Goal: Information Seeking & Learning: Learn about a topic

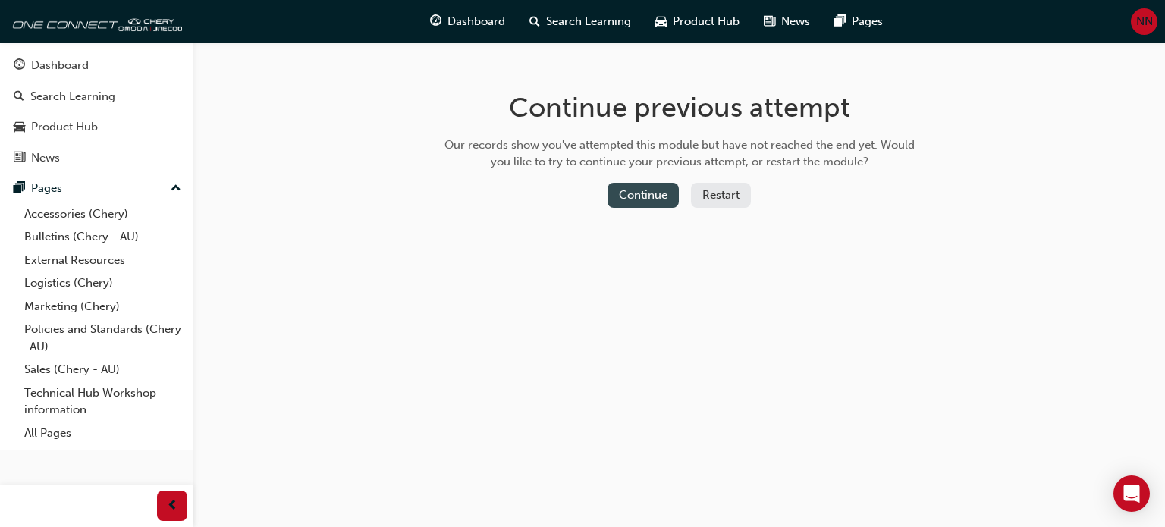
click at [664, 193] on button "Continue" at bounding box center [643, 195] width 71 height 25
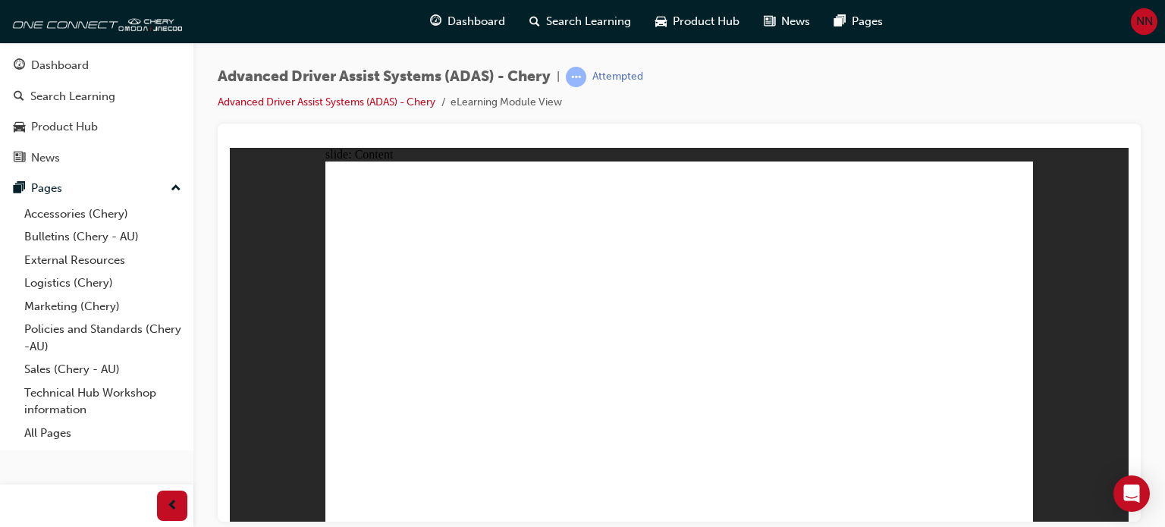
drag, startPoint x: 826, startPoint y: 344, endPoint x: 769, endPoint y: 308, distance: 67.1
drag, startPoint x: 769, startPoint y: 308, endPoint x: 440, endPoint y: 345, distance: 331.3
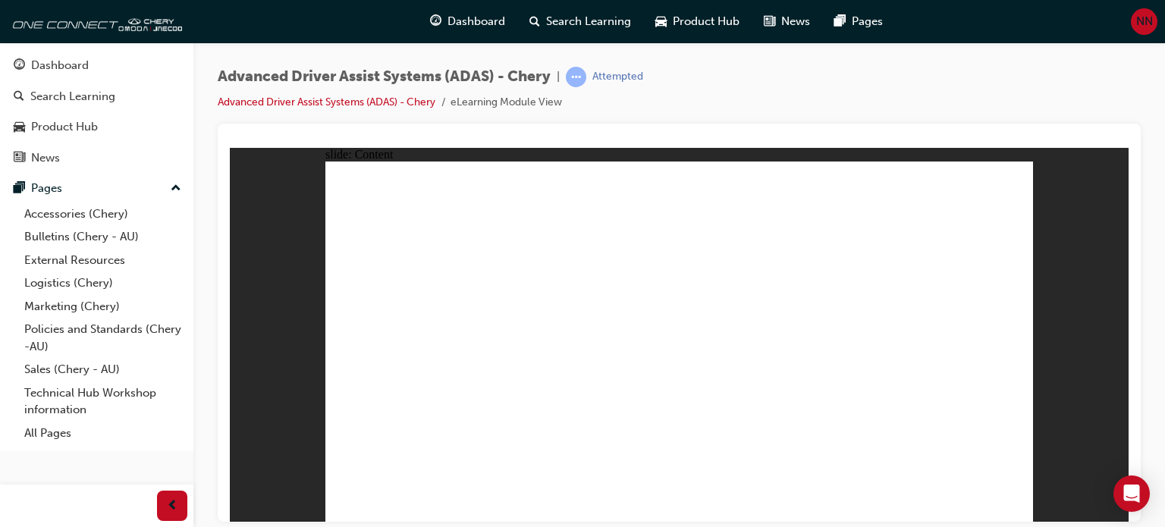
drag, startPoint x: 434, startPoint y: 350, endPoint x: 413, endPoint y: 354, distance: 21.7
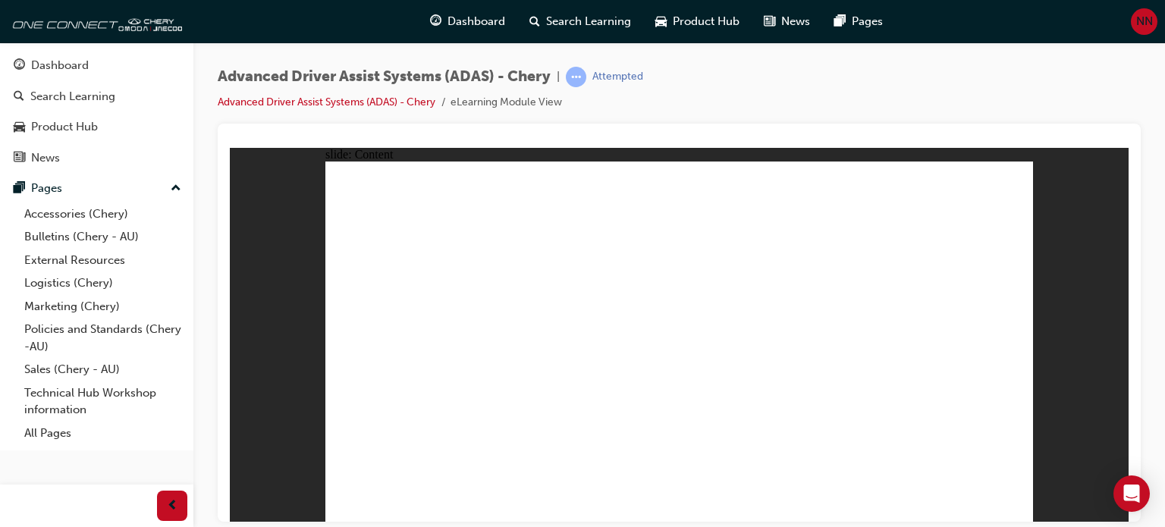
drag, startPoint x: 733, startPoint y: 246, endPoint x: 725, endPoint y: 234, distance: 14.7
drag, startPoint x: 736, startPoint y: 216, endPoint x: 495, endPoint y: 206, distance: 241.5
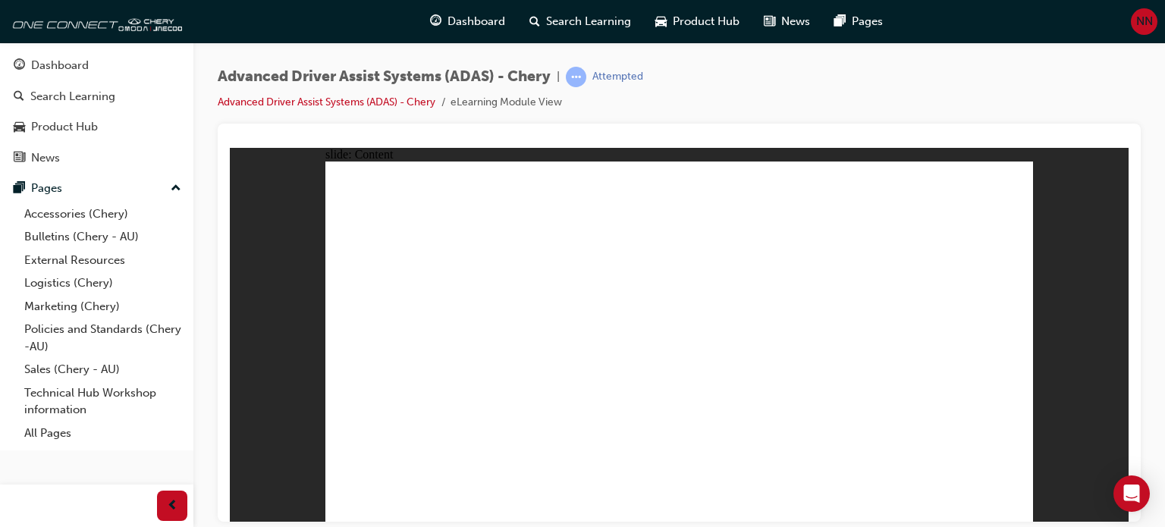
drag, startPoint x: 323, startPoint y: 157, endPoint x: 352, endPoint y: 159, distance: 28.9
click at [325, 159] on div "slide: Content Rectangle 1 Rectangle 1 FRONT CAMERA MODULE Group 1 Rectangle 2…" at bounding box center [679, 334] width 899 height 375
click at [608, 79] on div "Attempted" at bounding box center [618, 77] width 51 height 14
click at [616, 90] on div "Advanced Driver Assist Systems (ADAS) - Chery | Attempted Advanced Driver Assis…" at bounding box center [431, 89] width 426 height 45
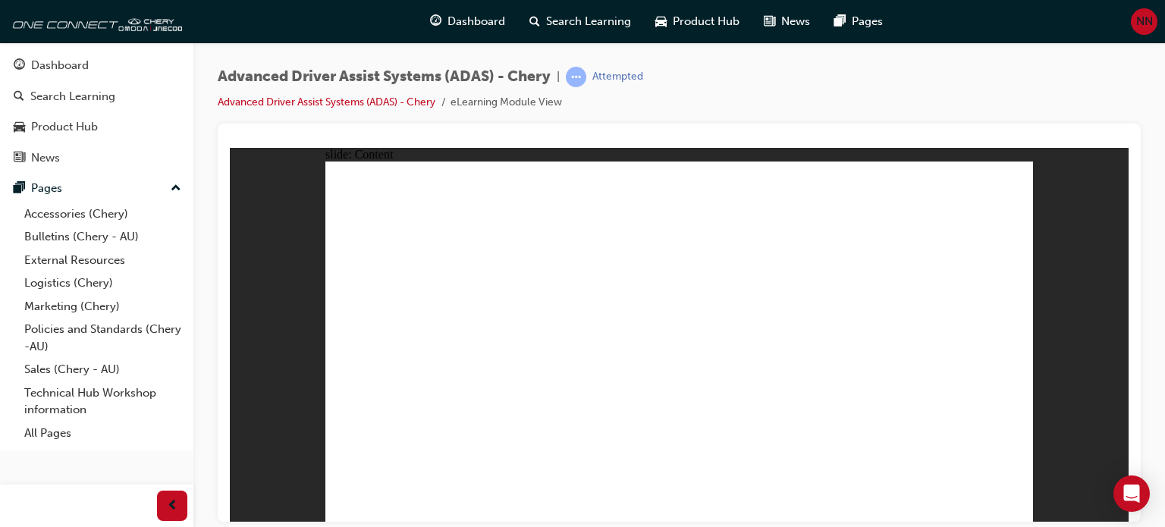
drag, startPoint x: 822, startPoint y: 435, endPoint x: 834, endPoint y: 435, distance: 11.4
drag, startPoint x: 865, startPoint y: 438, endPoint x: 918, endPoint y: 356, distance: 98.3
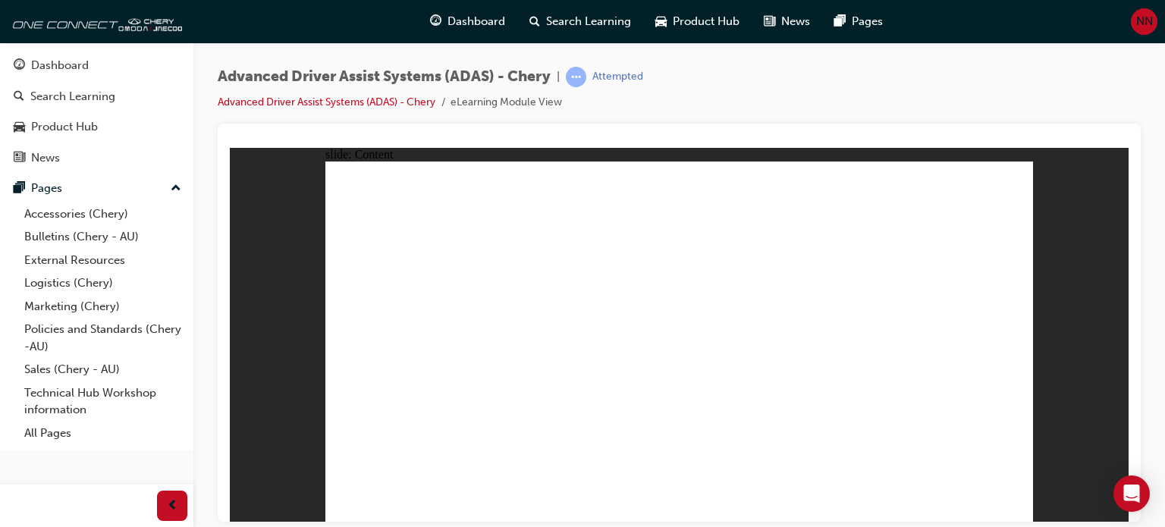
drag, startPoint x: 938, startPoint y: 329, endPoint x: 984, endPoint y: 247, distance: 94.1
drag, startPoint x: 985, startPoint y: 247, endPoint x: 983, endPoint y: 215, distance: 31.9
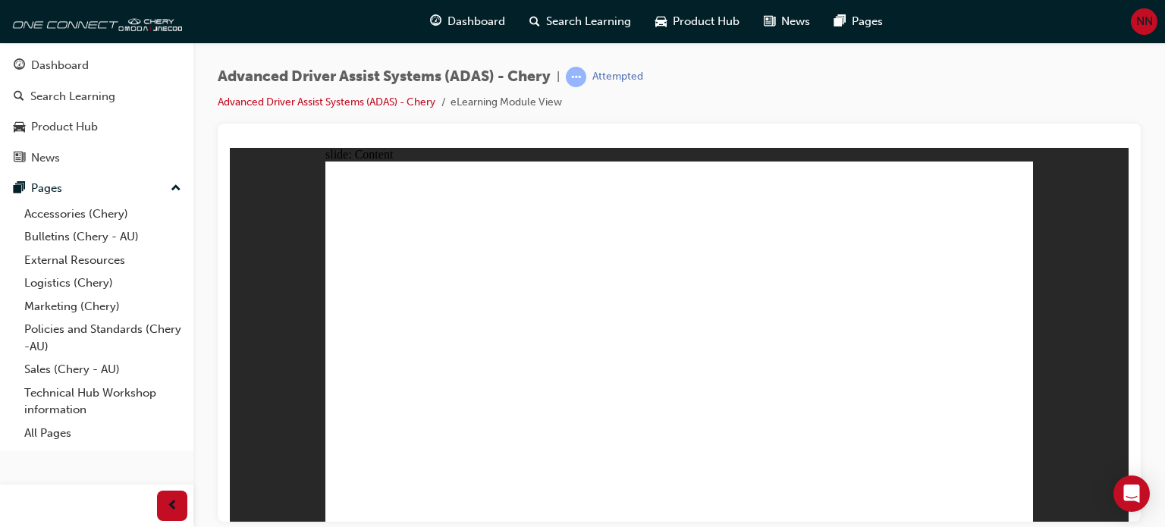
drag, startPoint x: 822, startPoint y: 380, endPoint x: 931, endPoint y: 380, distance: 108.5
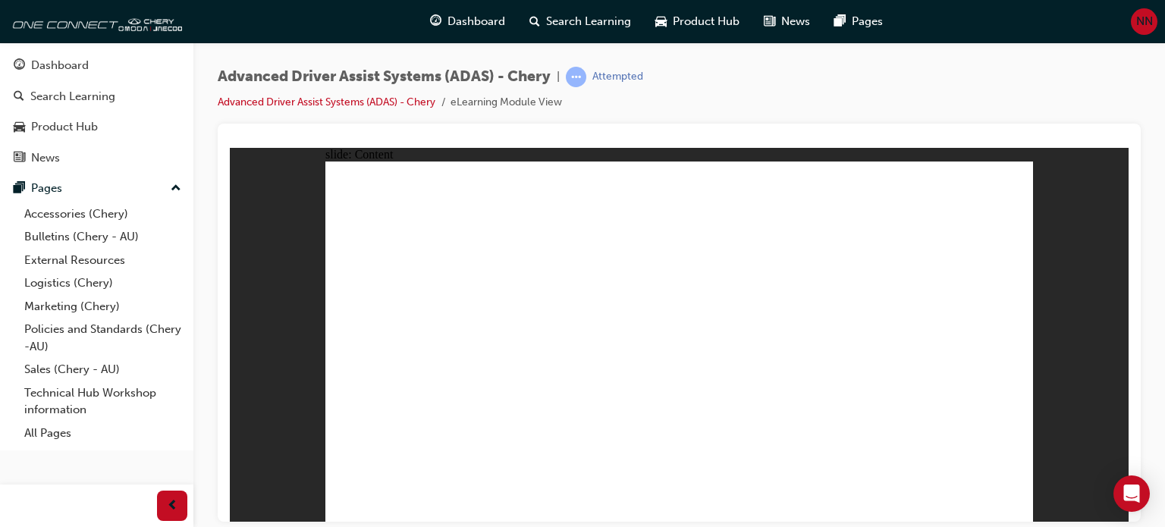
drag, startPoint x: 535, startPoint y: 455, endPoint x: 536, endPoint y: 446, distance: 9.2
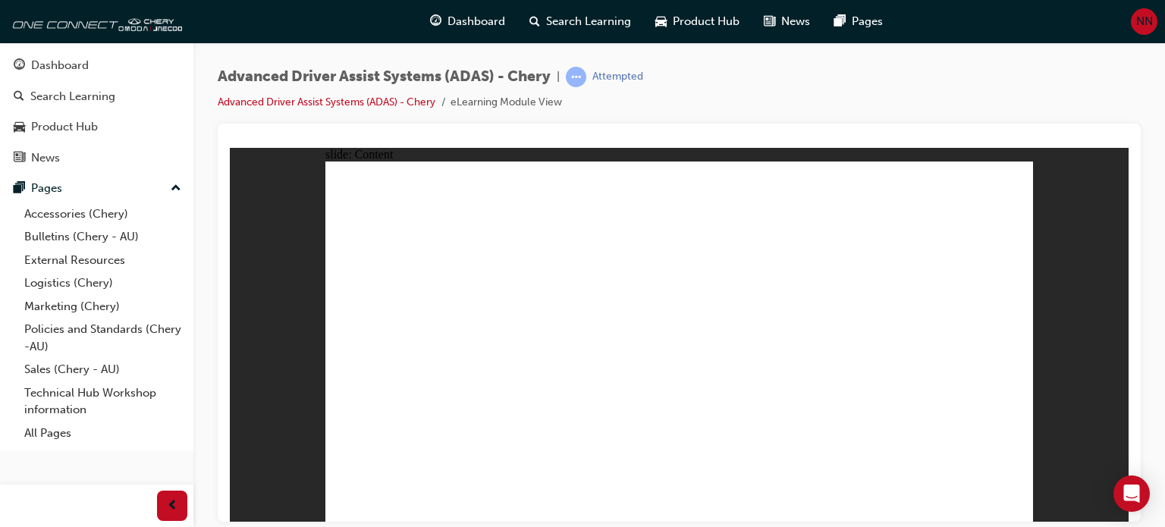
drag, startPoint x: 806, startPoint y: 224, endPoint x: 813, endPoint y: 241, distance: 18.7
drag, startPoint x: 947, startPoint y: 389, endPoint x: 944, endPoint y: 374, distance: 15.5
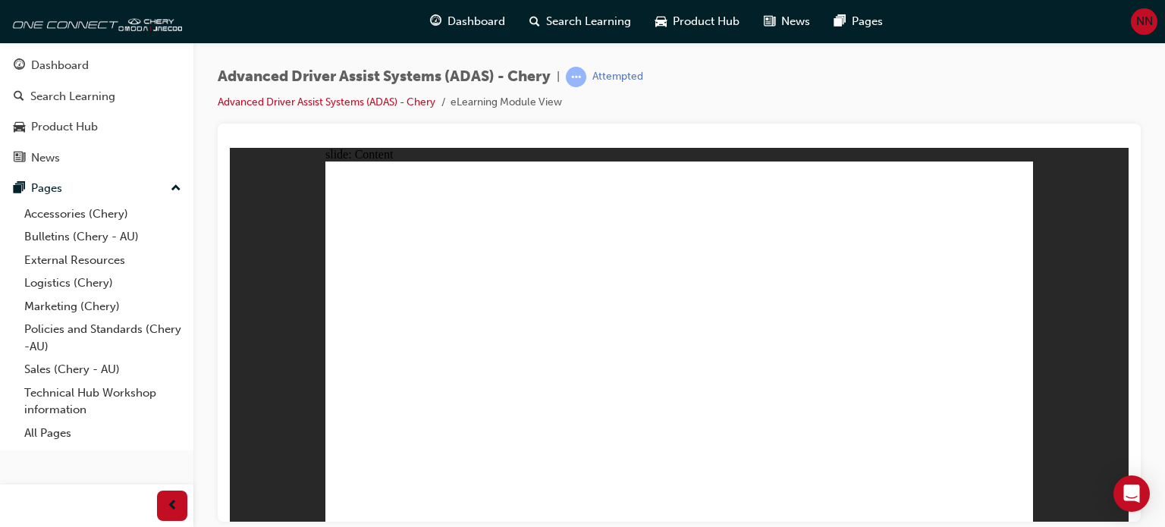
drag, startPoint x: 872, startPoint y: 201, endPoint x: 929, endPoint y: 250, distance: 74.7
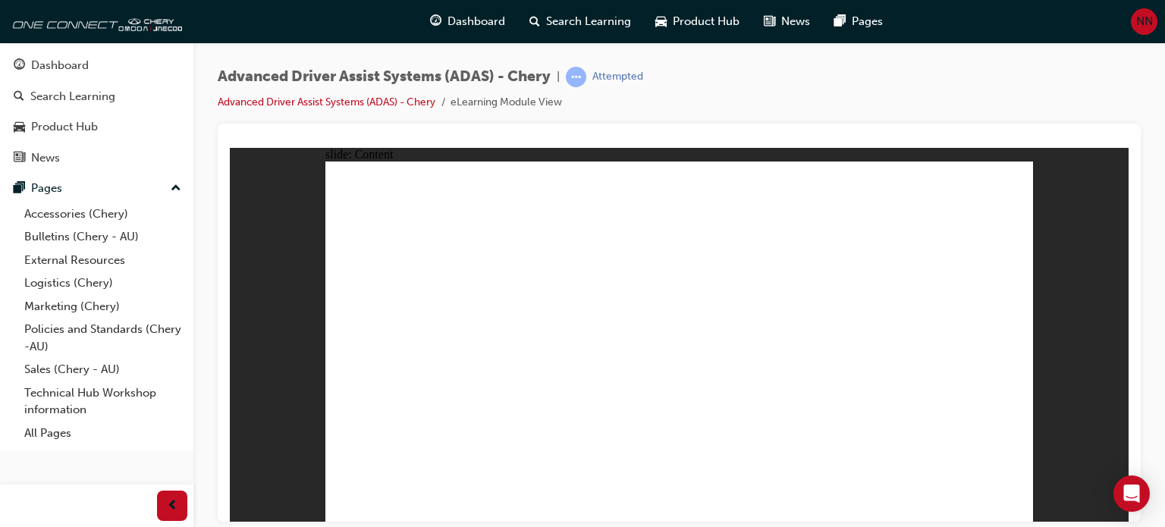
drag, startPoint x: 801, startPoint y: 310, endPoint x: 803, endPoint y: 268, distance: 41.8
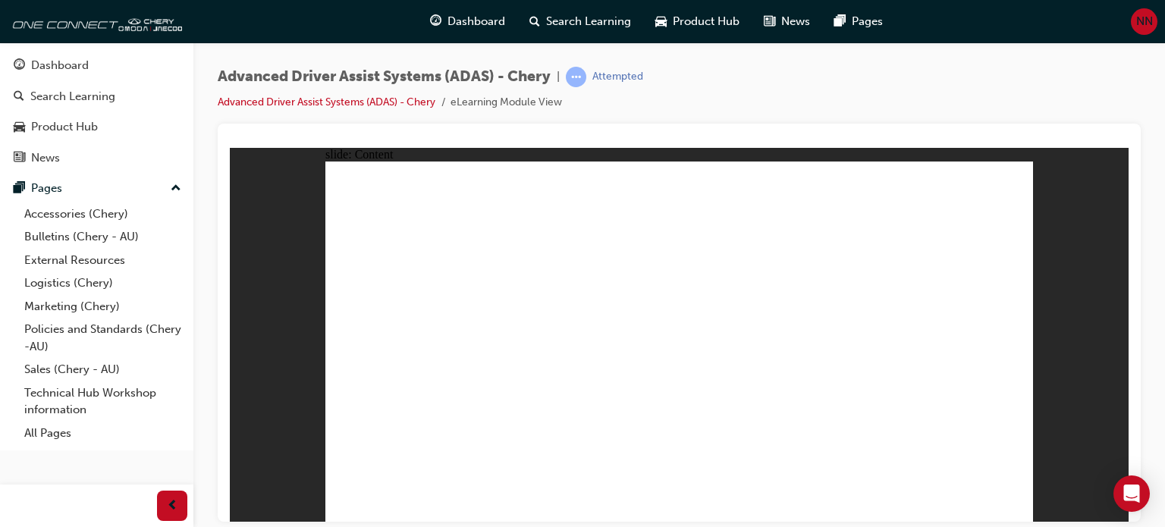
drag, startPoint x: 446, startPoint y: 465, endPoint x: 619, endPoint y: 461, distance: 173.0
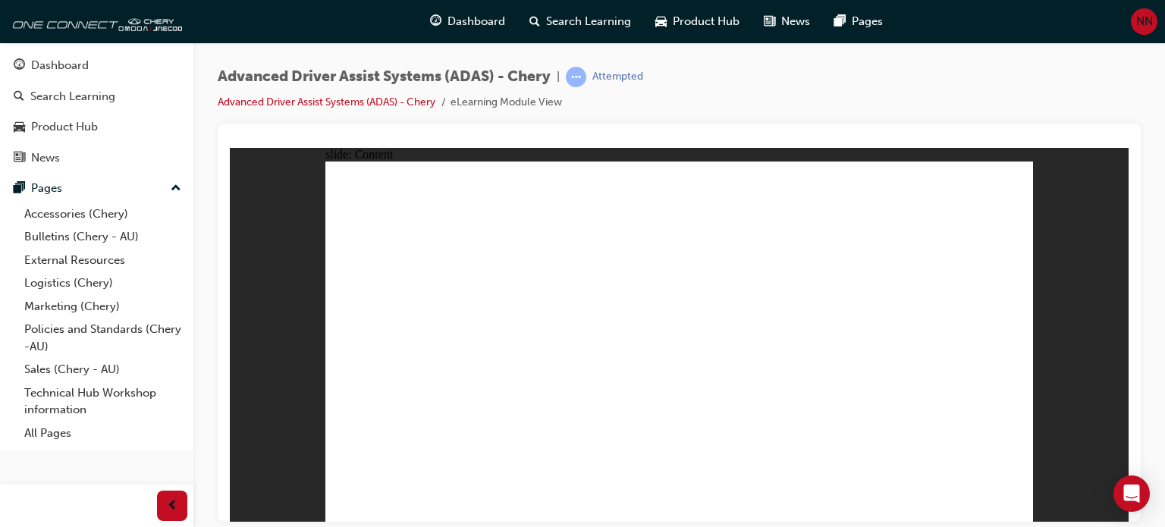
drag, startPoint x: 425, startPoint y: 316, endPoint x: 425, endPoint y: 304, distance: 12.1
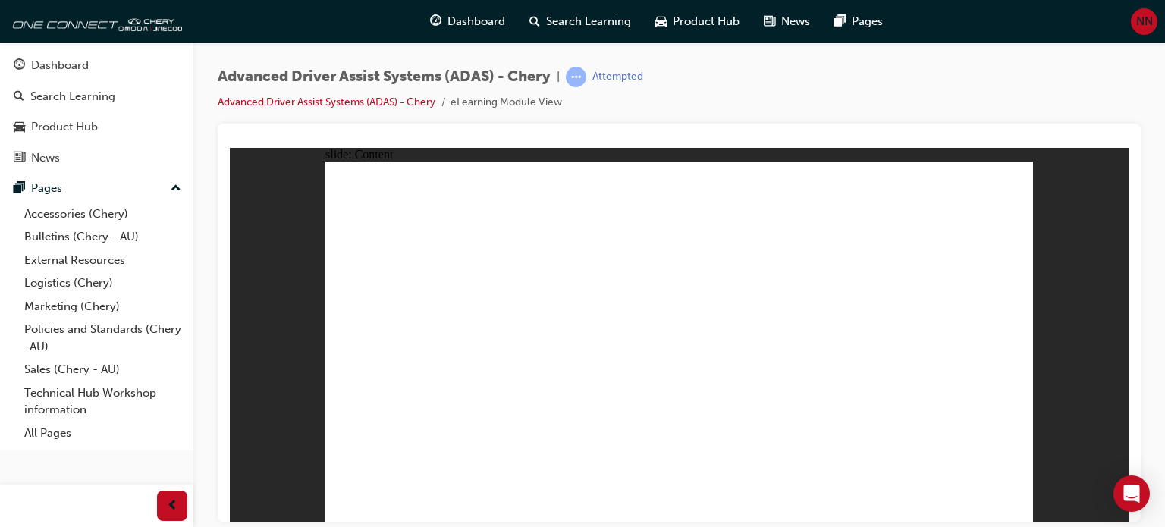
drag, startPoint x: 467, startPoint y: 416, endPoint x: 467, endPoint y: 407, distance: 8.3
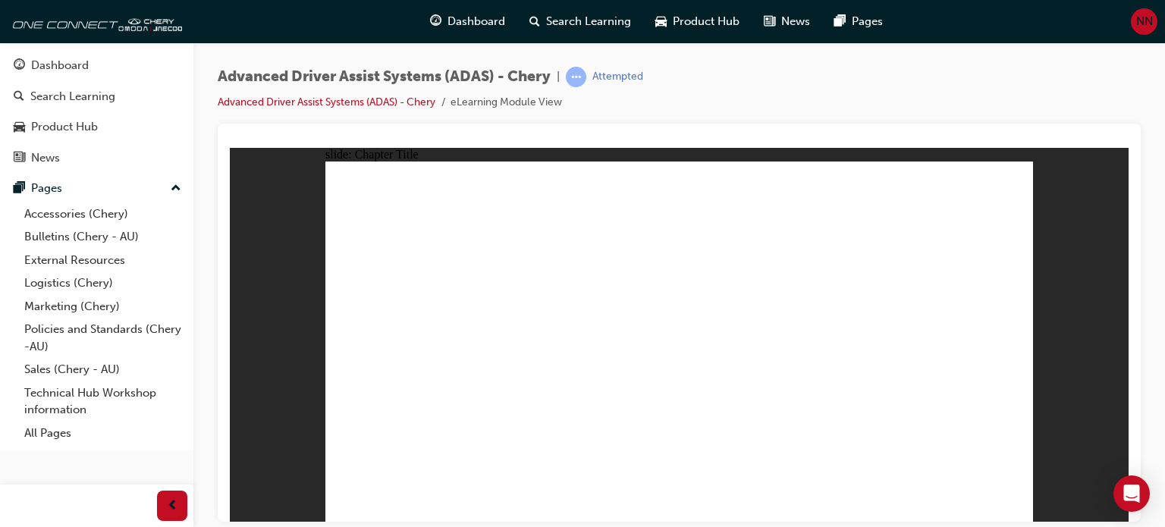
drag, startPoint x: 422, startPoint y: 232, endPoint x: 444, endPoint y: 233, distance: 22.0
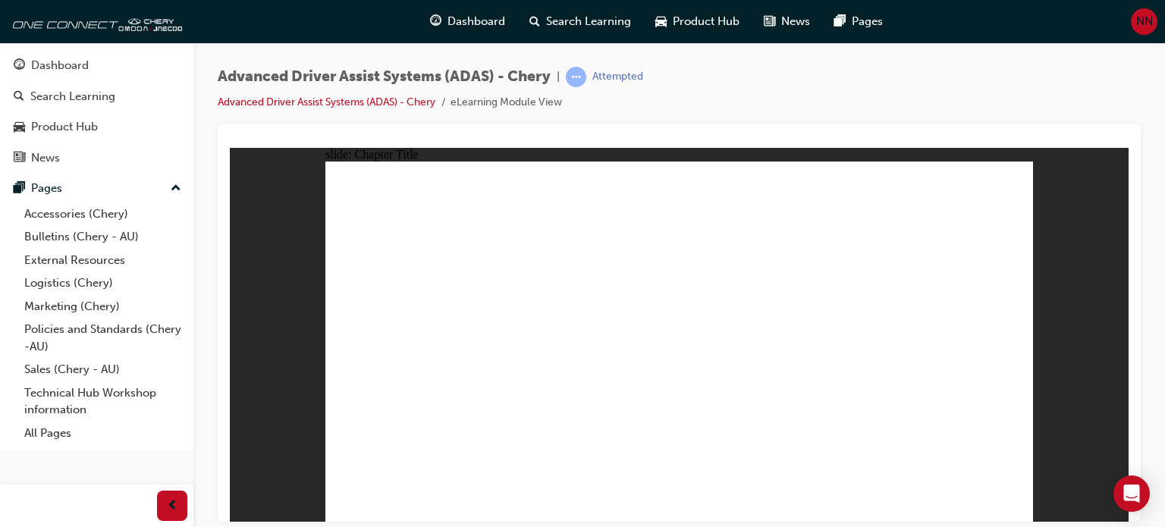
drag, startPoint x: 401, startPoint y: 438, endPoint x: 524, endPoint y: 461, distance: 125.0
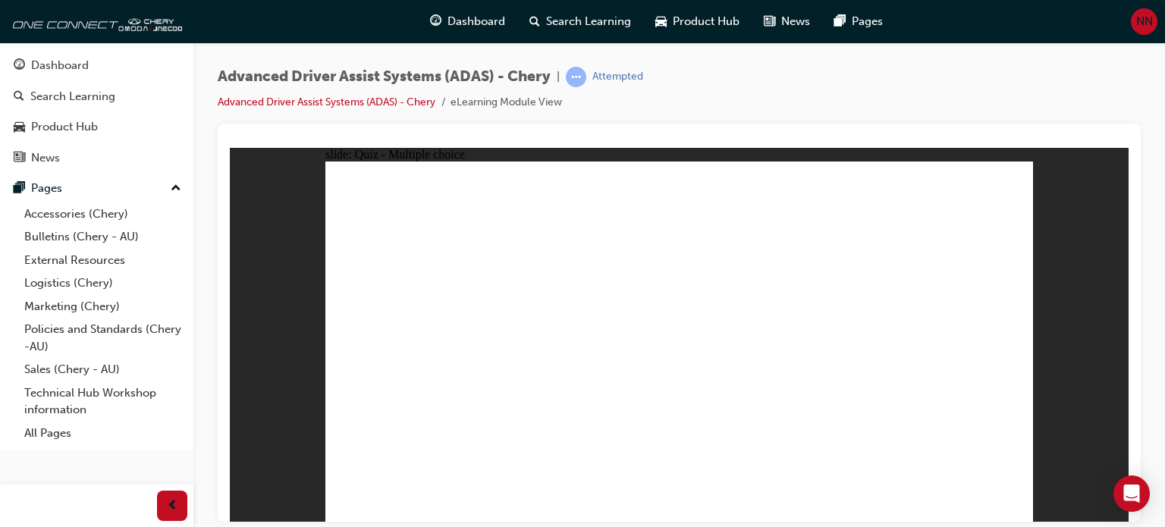
checkbox input "true"
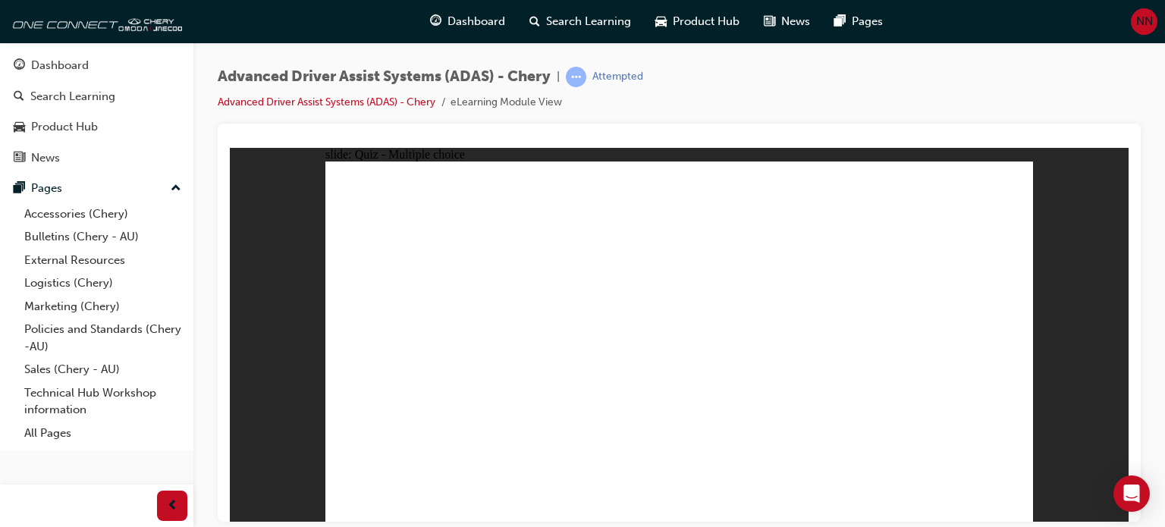
checkbox input "true"
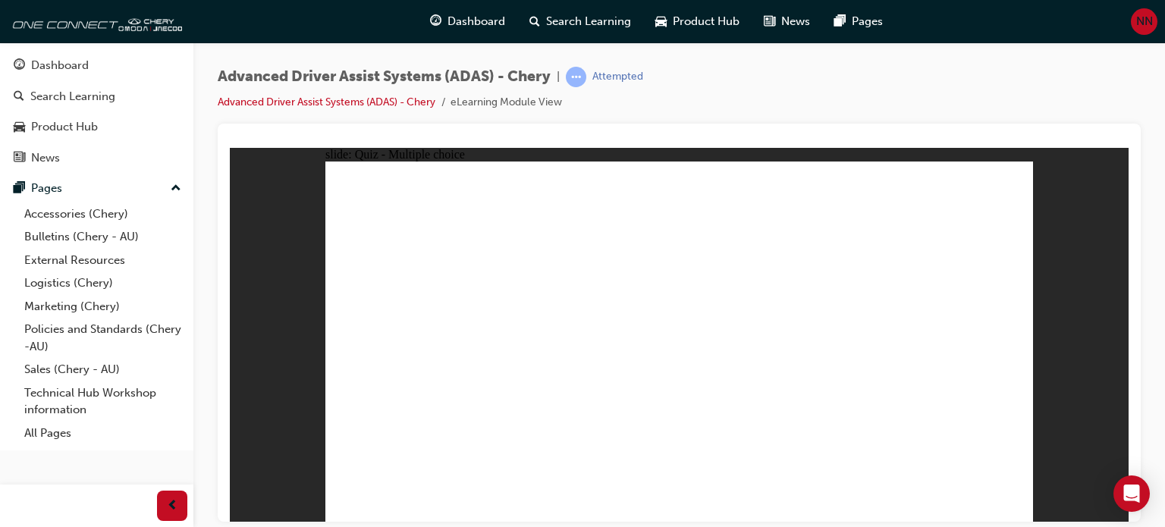
drag, startPoint x: 689, startPoint y: 189, endPoint x: 461, endPoint y: 391, distance: 304.7
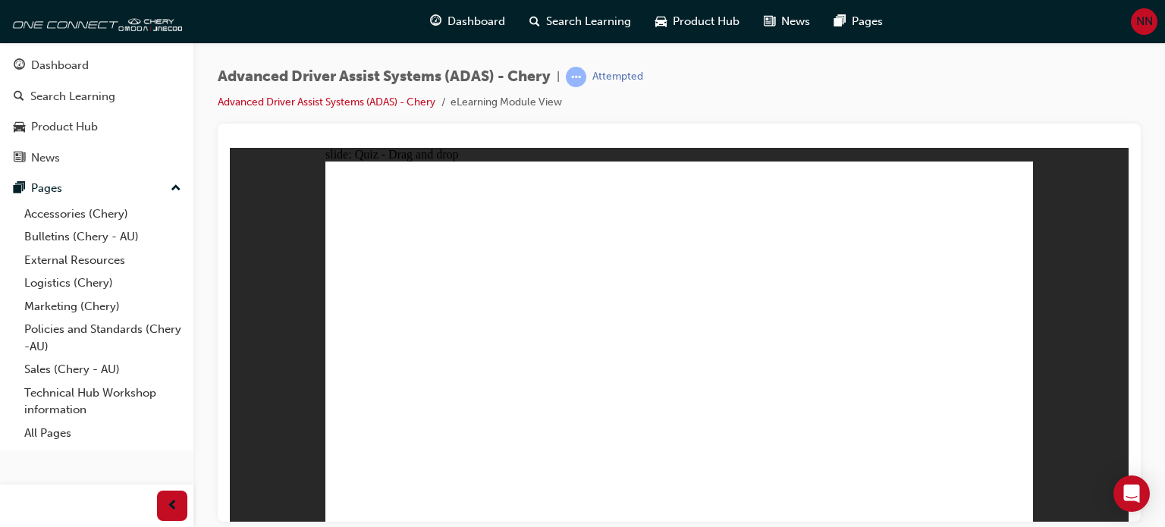
drag, startPoint x: 769, startPoint y: 228, endPoint x: 460, endPoint y: 398, distance: 352.8
drag, startPoint x: 769, startPoint y: 194, endPoint x: 737, endPoint y: 390, distance: 198.3
drag, startPoint x: 676, startPoint y: 228, endPoint x: 726, endPoint y: 379, distance: 159.8
drag, startPoint x: 913, startPoint y: 222, endPoint x: 828, endPoint y: 388, distance: 187.3
drag, startPoint x: 835, startPoint y: 227, endPoint x: 844, endPoint y: 375, distance: 148.2
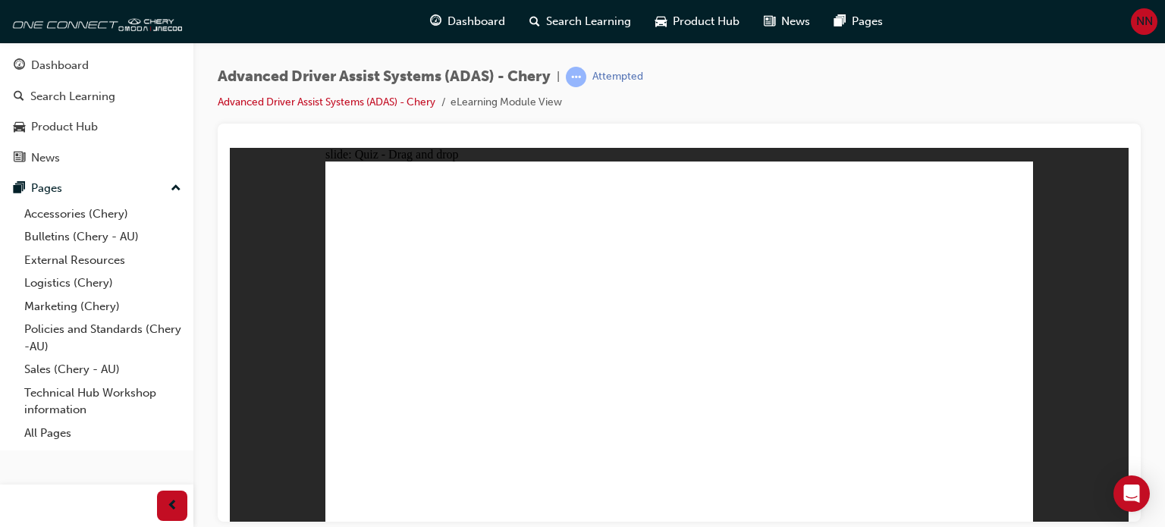
drag, startPoint x: 838, startPoint y: 192, endPoint x: 794, endPoint y: 413, distance: 225.7
drag, startPoint x: 914, startPoint y: 200, endPoint x: 518, endPoint y: 383, distance: 436.2
drag, startPoint x: 391, startPoint y: 376, endPoint x: 708, endPoint y: 387, distance: 317.3
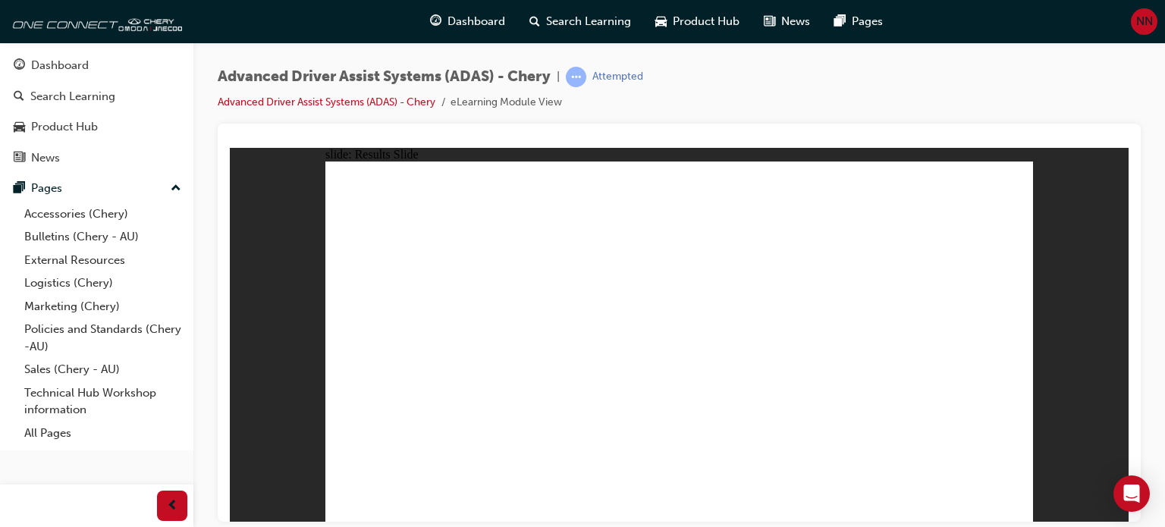
drag, startPoint x: 720, startPoint y: 368, endPoint x: 715, endPoint y: 281, distance: 86.6
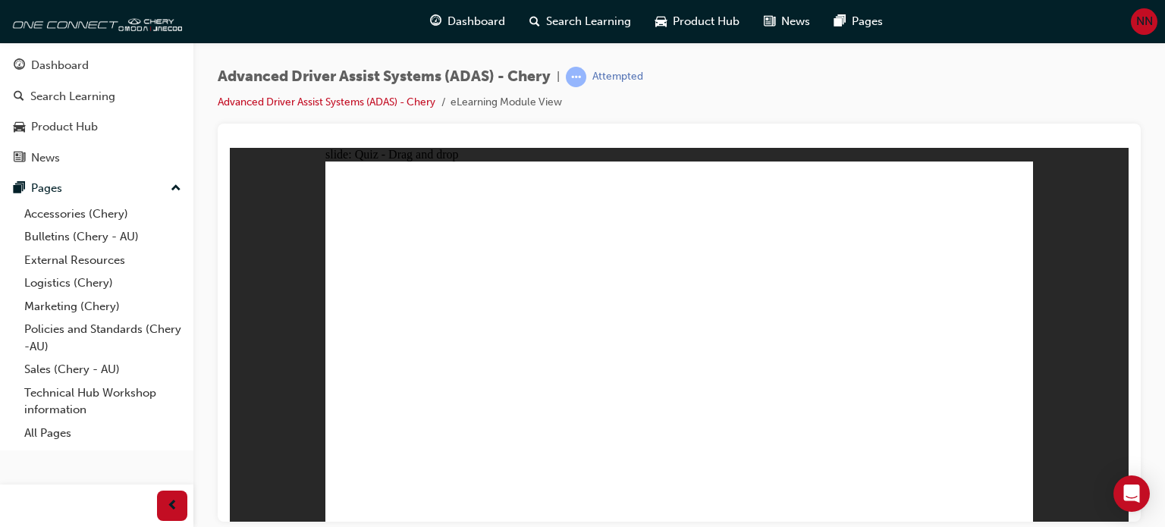
drag, startPoint x: 660, startPoint y: 286, endPoint x: 668, endPoint y: 278, distance: 11.3
drag, startPoint x: 432, startPoint y: 450, endPoint x: 415, endPoint y: 446, distance: 17.1
drag, startPoint x: 862, startPoint y: 454, endPoint x: 882, endPoint y: 282, distance: 172.6
drag, startPoint x: 734, startPoint y: 453, endPoint x: 861, endPoint y: 271, distance: 221.8
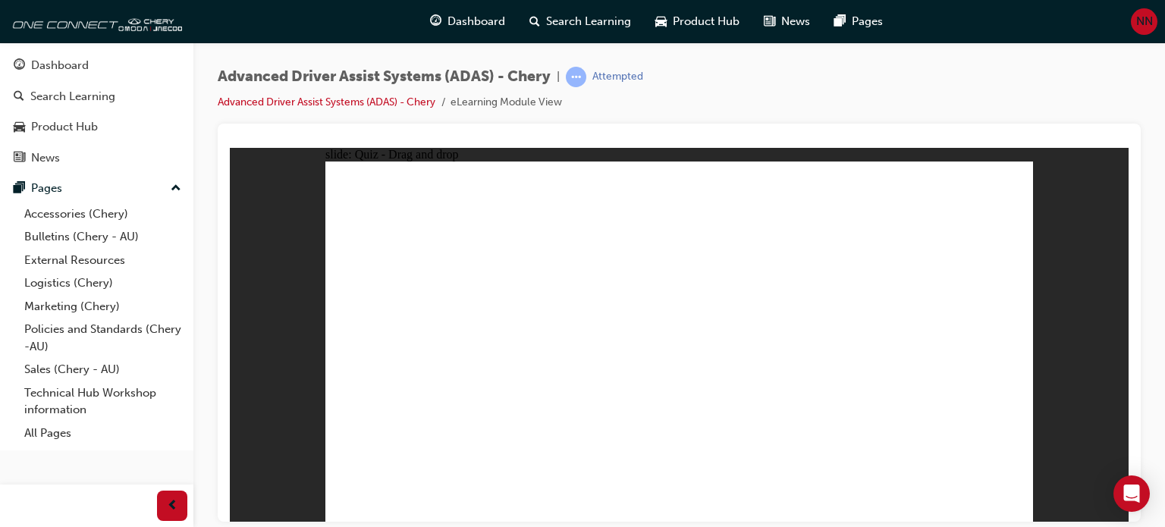
drag, startPoint x: 644, startPoint y: 451, endPoint x: 982, endPoint y: 206, distance: 417.8
drag, startPoint x: 423, startPoint y: 450, endPoint x: 684, endPoint y: 280, distance: 312.1
drag, startPoint x: 525, startPoint y: 442, endPoint x: 643, endPoint y: 275, distance: 204.6
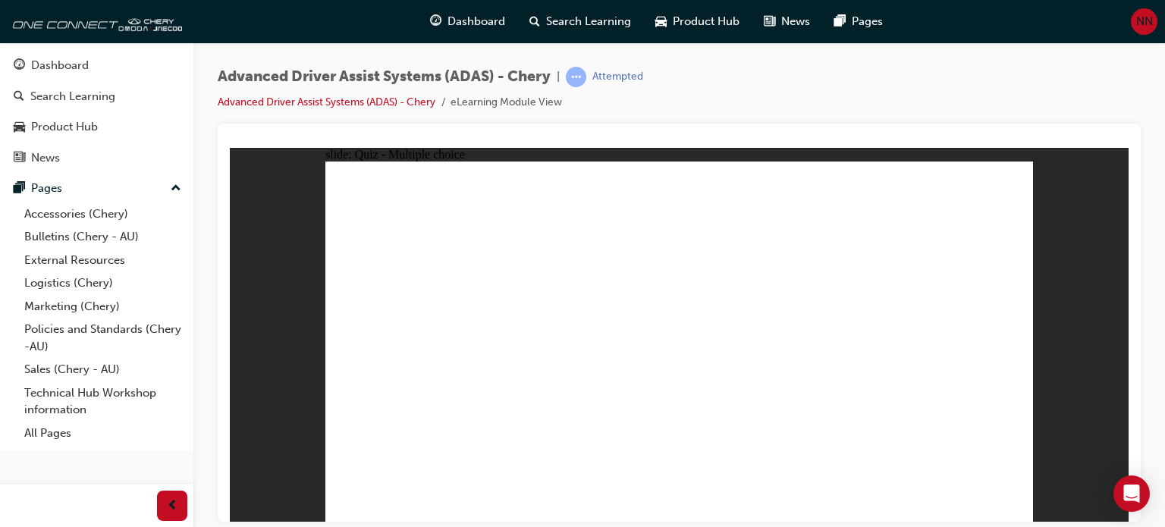
checkbox input "true"
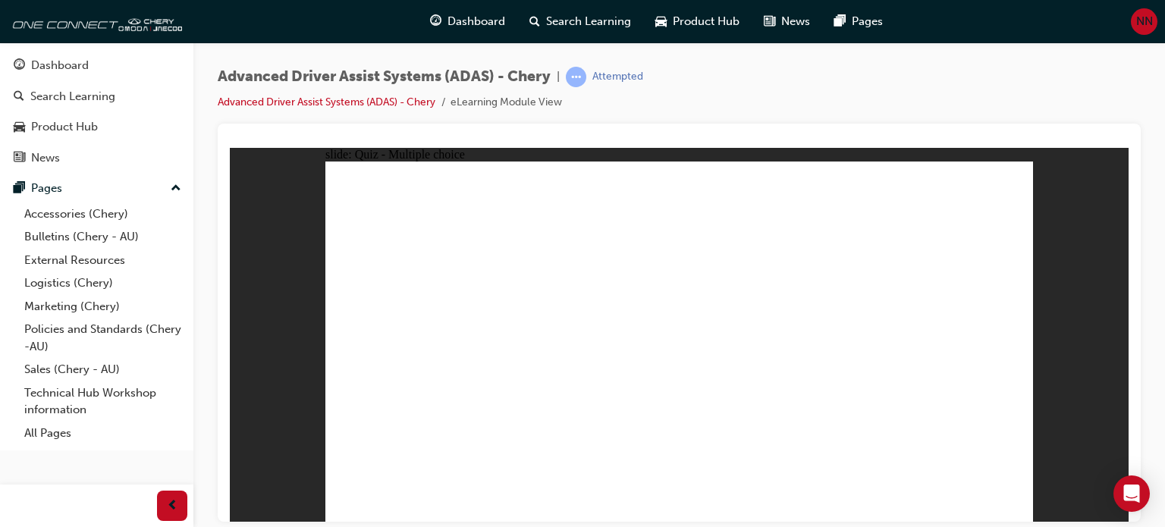
checkbox input "true"
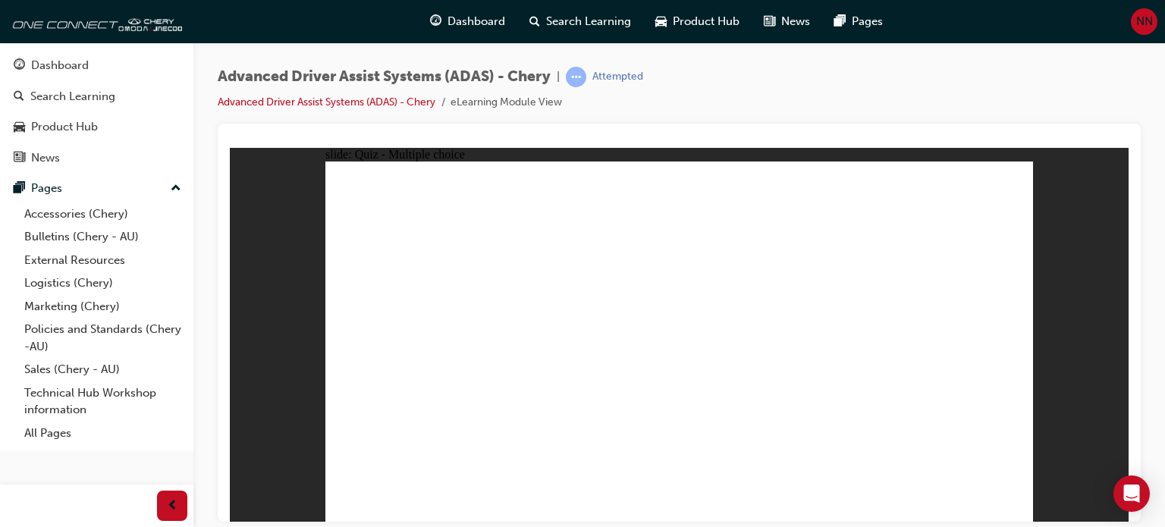
drag, startPoint x: 686, startPoint y: 192, endPoint x: 615, endPoint y: 353, distance: 175.9
drag, startPoint x: 755, startPoint y: 195, endPoint x: 704, endPoint y: 386, distance: 197.8
drag, startPoint x: 749, startPoint y: 221, endPoint x: 735, endPoint y: 372, distance: 151.6
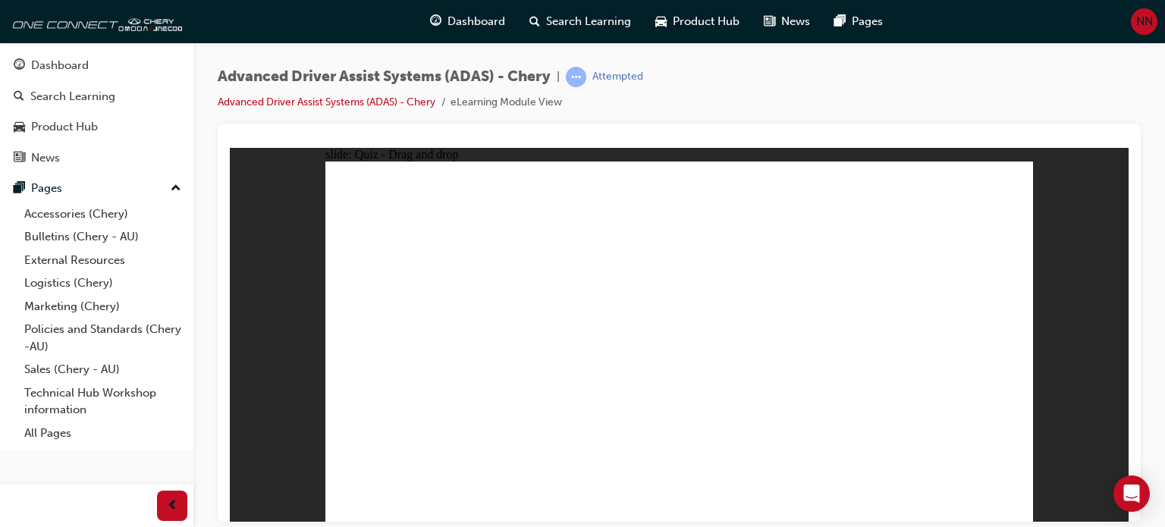
drag, startPoint x: 684, startPoint y: 227, endPoint x: 467, endPoint y: 395, distance: 274.7
drag, startPoint x: 907, startPoint y: 194, endPoint x: 532, endPoint y: 384, distance: 420.7
drag, startPoint x: 847, startPoint y: 225, endPoint x: 817, endPoint y: 391, distance: 168.8
drag, startPoint x: 847, startPoint y: 200, endPoint x: 869, endPoint y: 377, distance: 178.1
drag, startPoint x: 916, startPoint y: 225, endPoint x: 587, endPoint y: 381, distance: 363.5
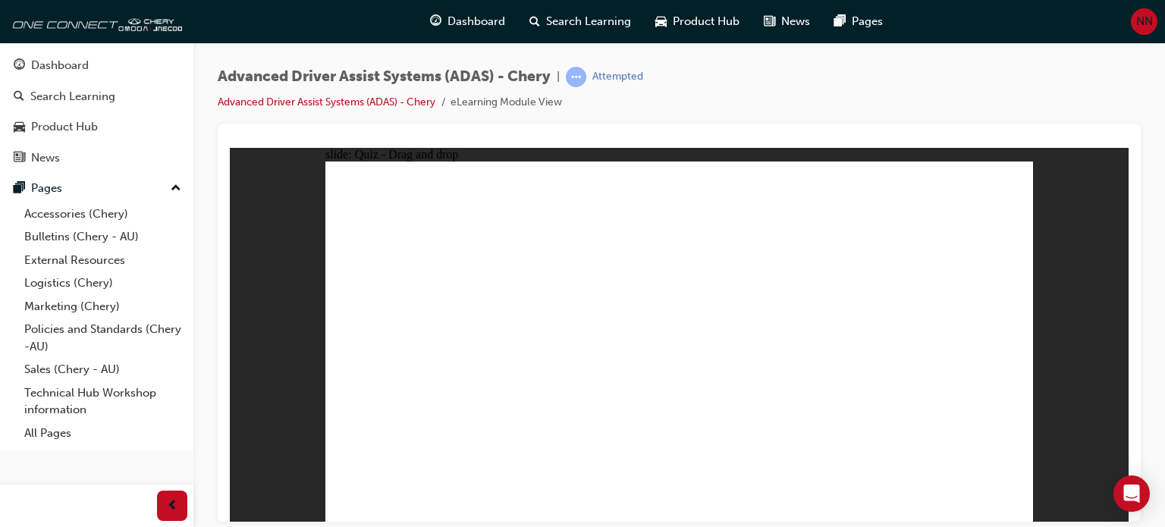
drag, startPoint x: 847, startPoint y: 447, endPoint x: 893, endPoint y: 258, distance: 194.5
drag, startPoint x: 756, startPoint y: 449, endPoint x: 940, endPoint y: 283, distance: 248.2
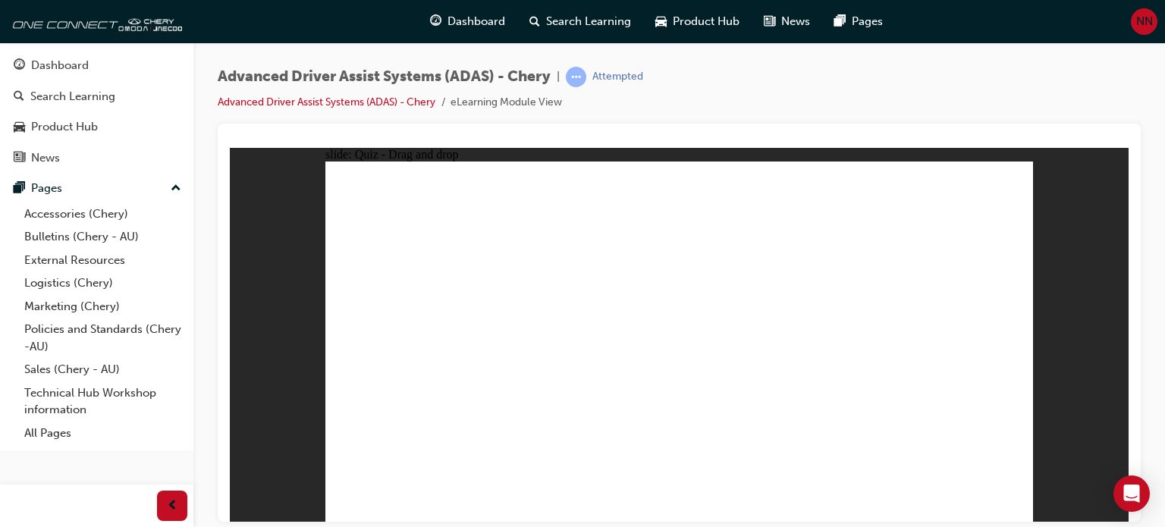
drag, startPoint x: 624, startPoint y: 448, endPoint x: 624, endPoint y: 335, distance: 113.0
drag, startPoint x: 589, startPoint y: 413, endPoint x: 676, endPoint y: 278, distance: 160.4
drag, startPoint x: 450, startPoint y: 427, endPoint x: 691, endPoint y: 267, distance: 289.5
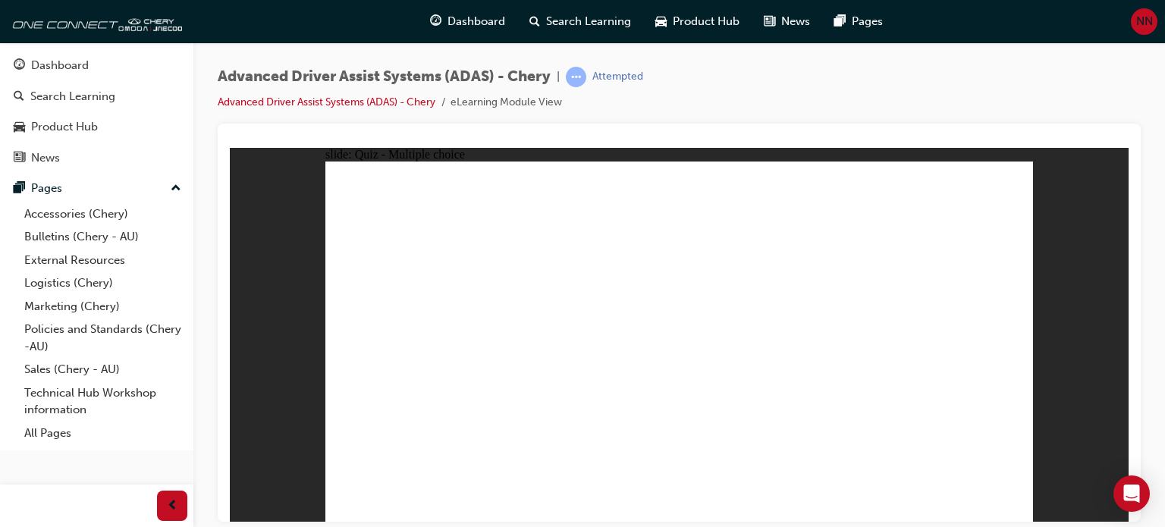
checkbox input "true"
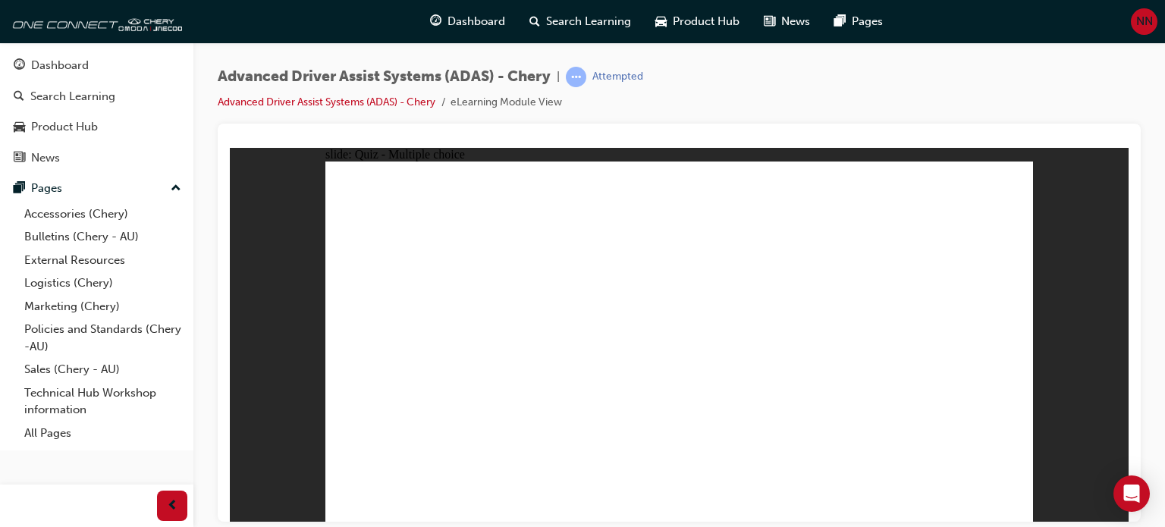
checkbox input "true"
drag, startPoint x: 869, startPoint y: 365, endPoint x: 860, endPoint y: 374, distance: 12.9
checkbox input "true"
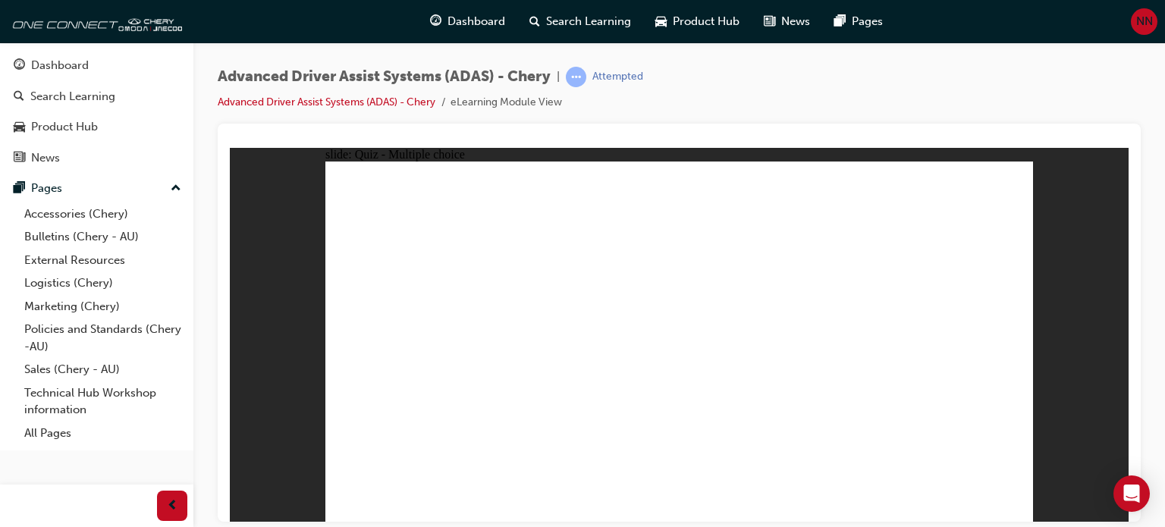
checkbox input "true"
